Goal: Go to known website: Access a specific website the user already knows

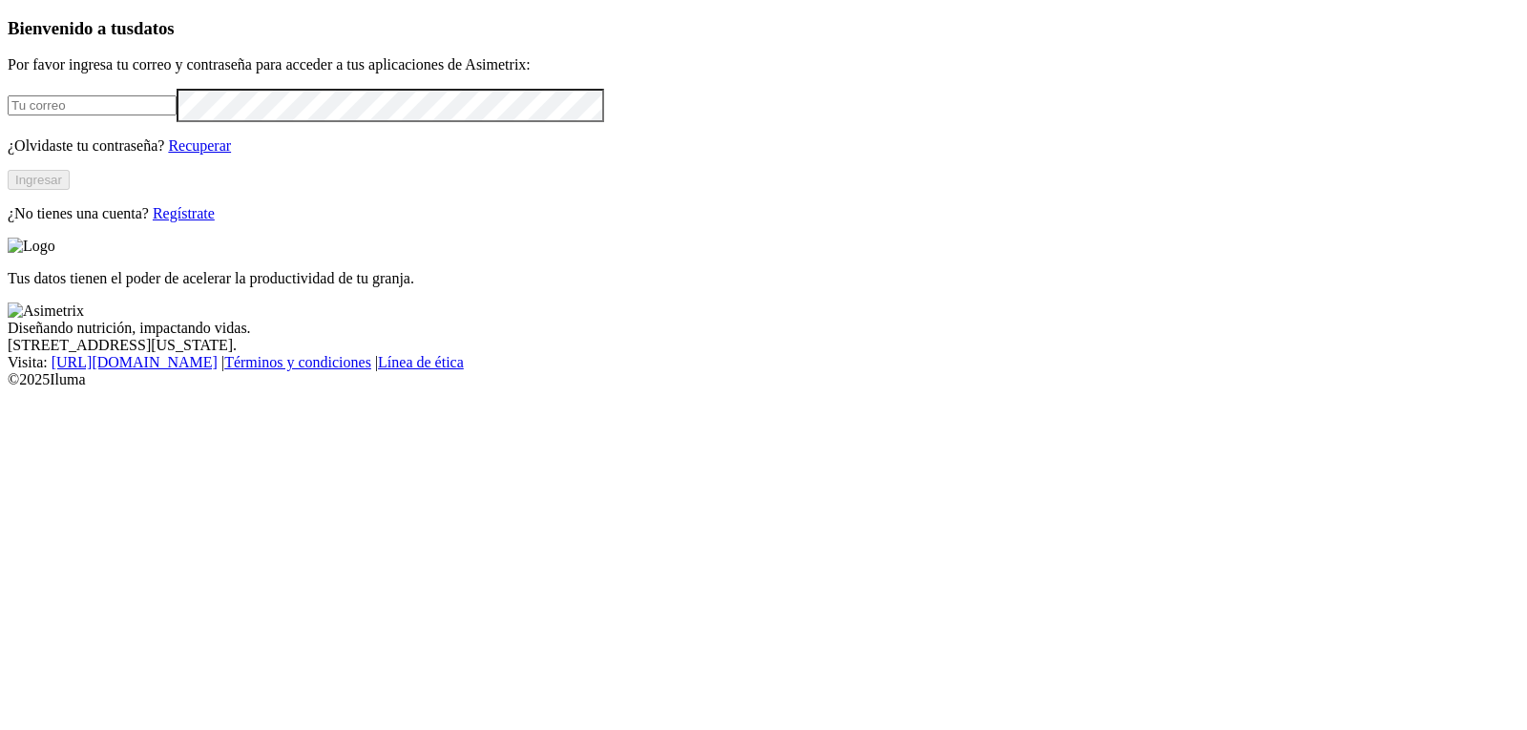
type input "[EMAIL_ADDRESS][DOMAIN_NAME]"
click at [70, 190] on button "Ingresar" at bounding box center [39, 180] width 62 height 20
